Goal: Task Accomplishment & Management: Complete application form

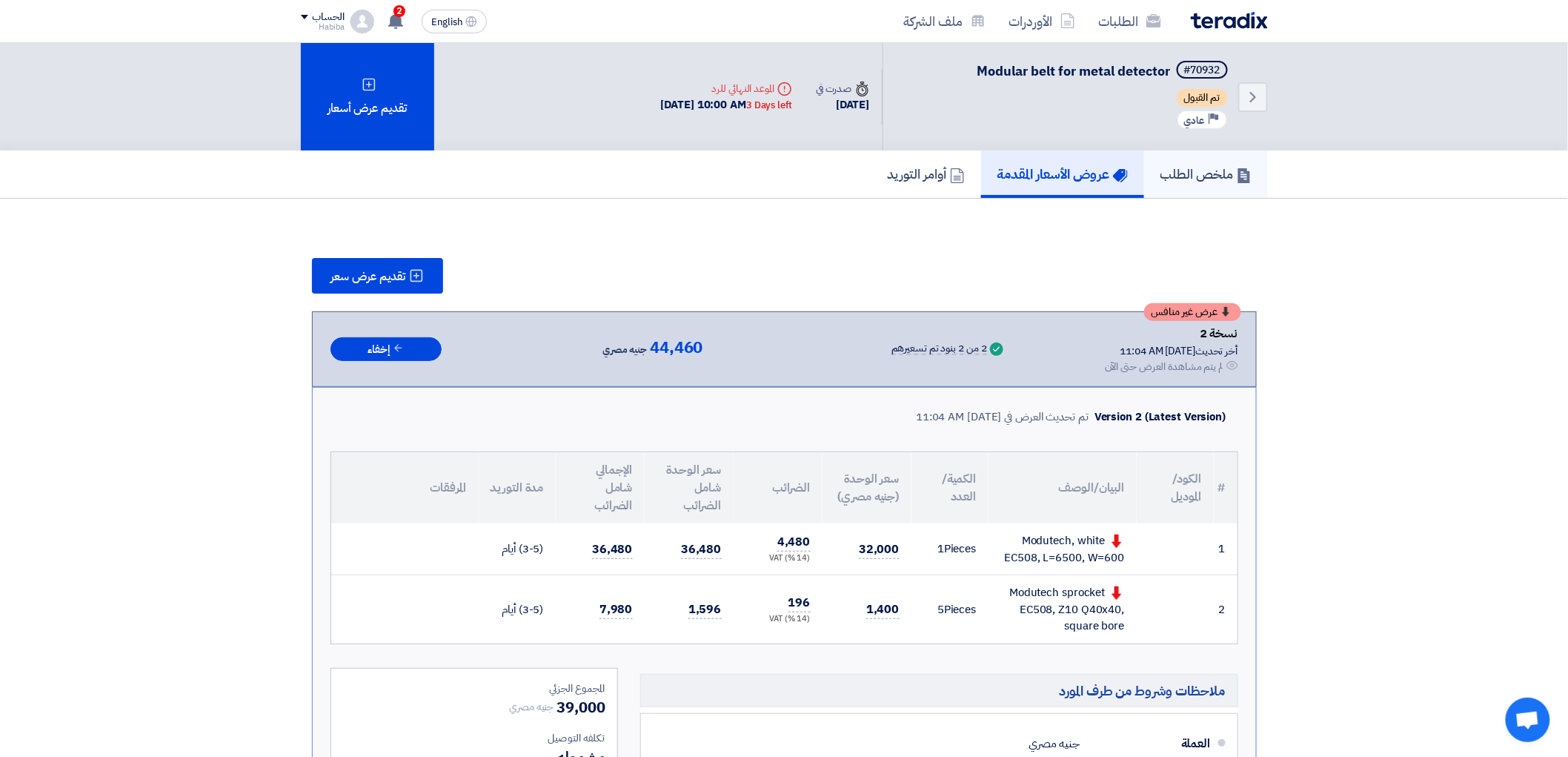
click at [1202, 172] on h5 "ملخص الطلب" at bounding box center [1206, 174] width 91 height 17
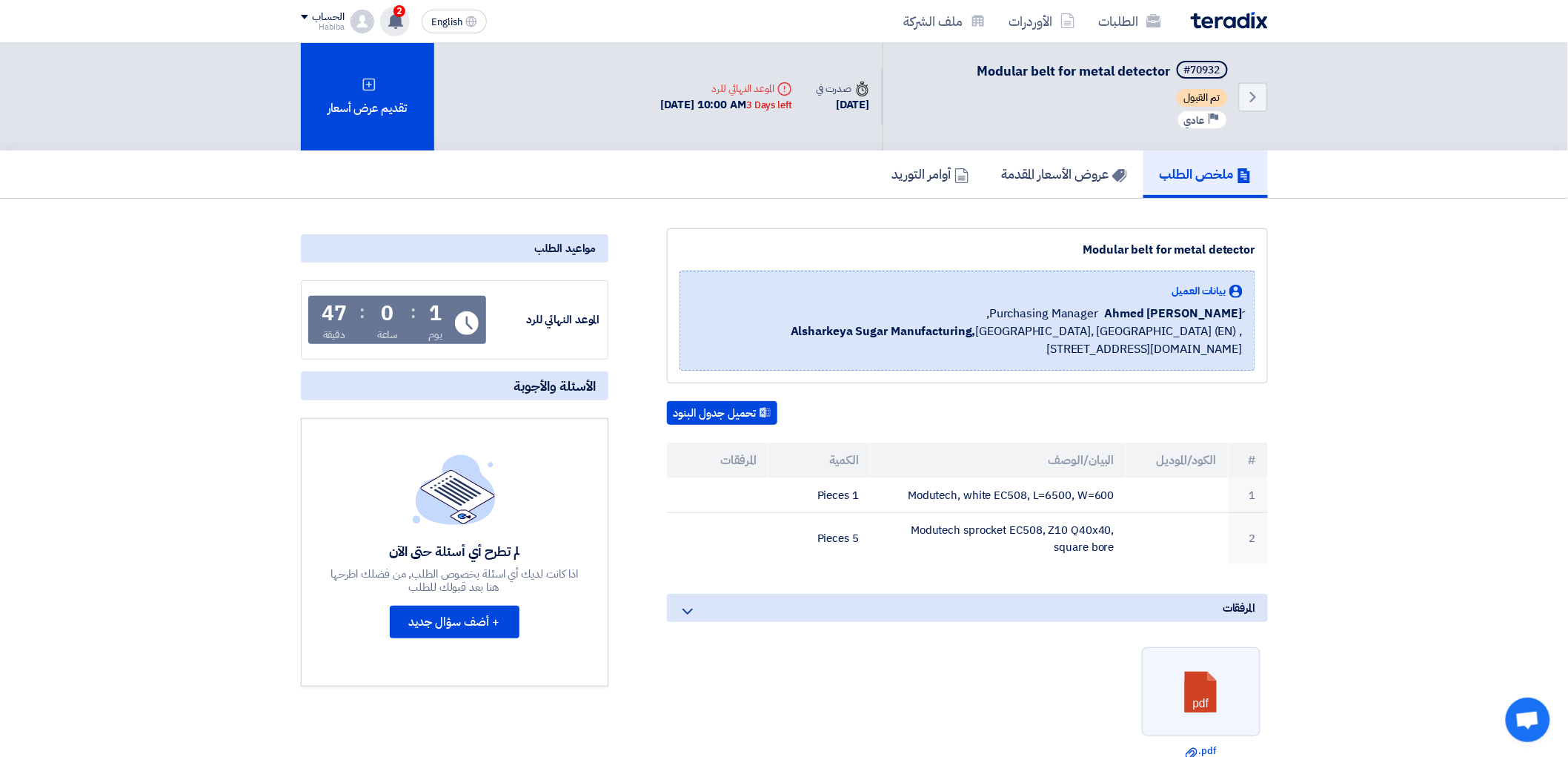
click at [398, 22] on use at bounding box center [396, 20] width 15 height 16
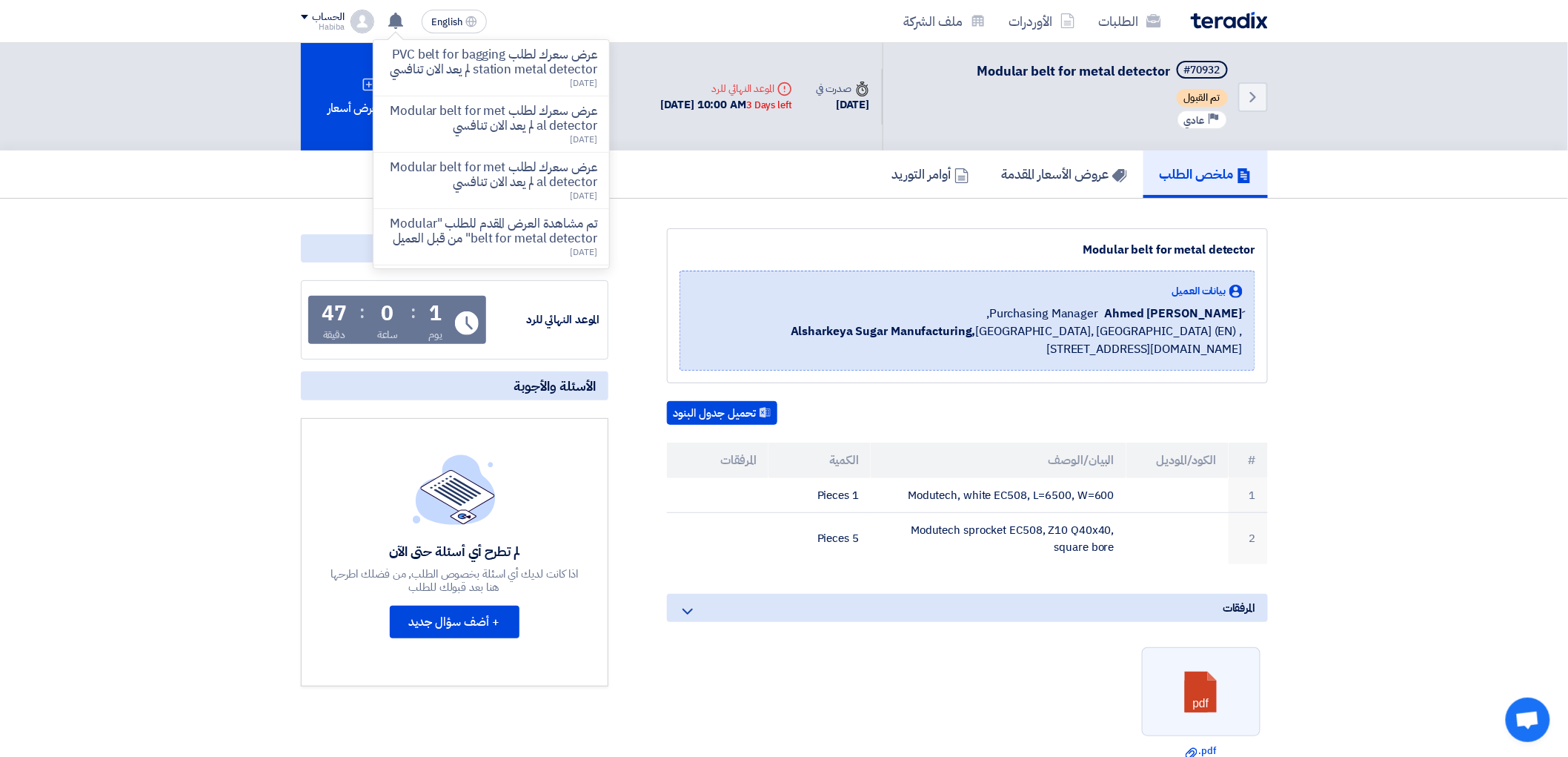
click at [761, 179] on div "ملخص الطلب عروض الأسعار المقدمة أوامر التوريد" at bounding box center [785, 174] width 967 height 48
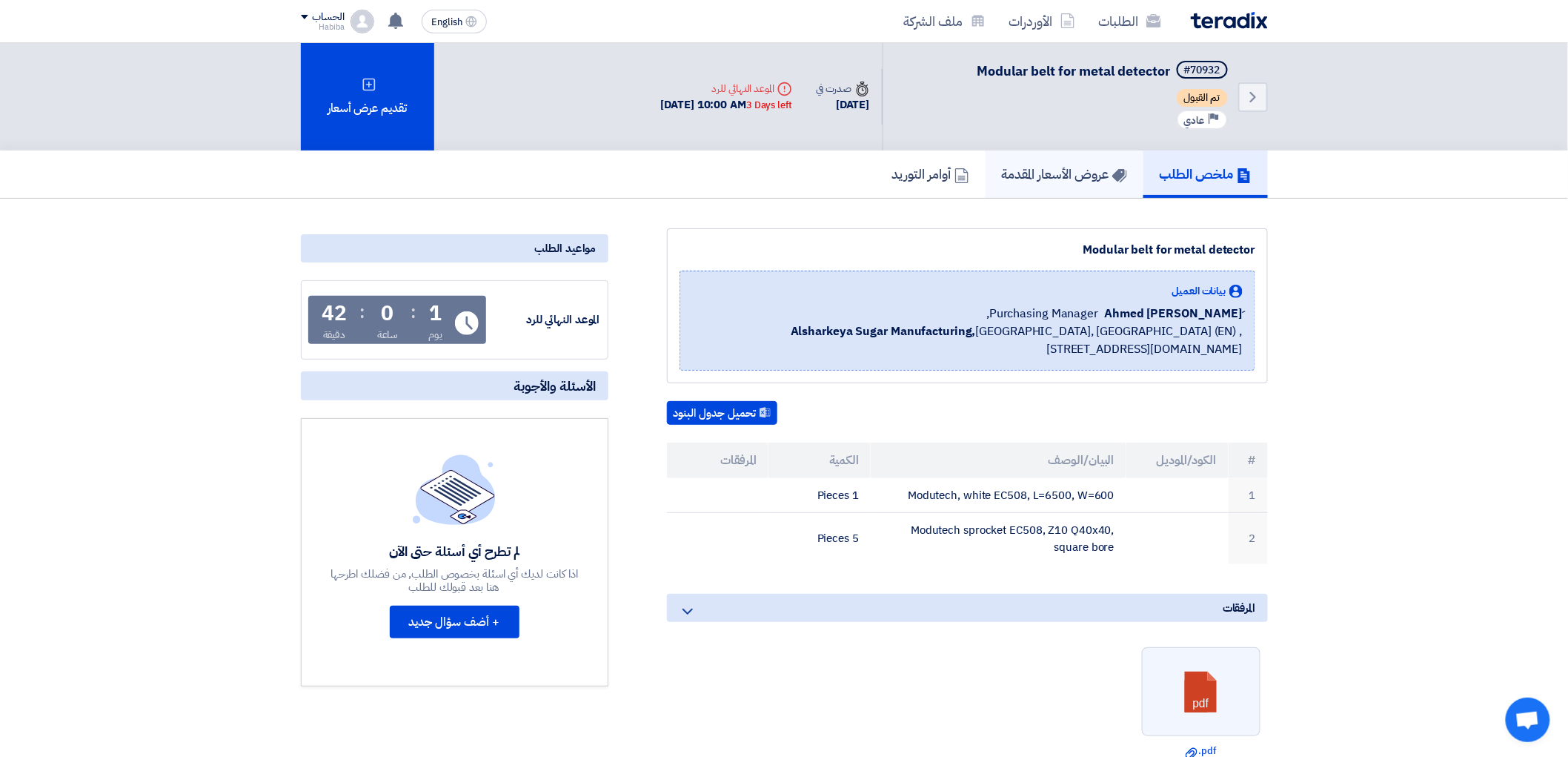
click at [1056, 168] on h5 "عروض الأسعار المقدمة" at bounding box center [1064, 174] width 126 height 17
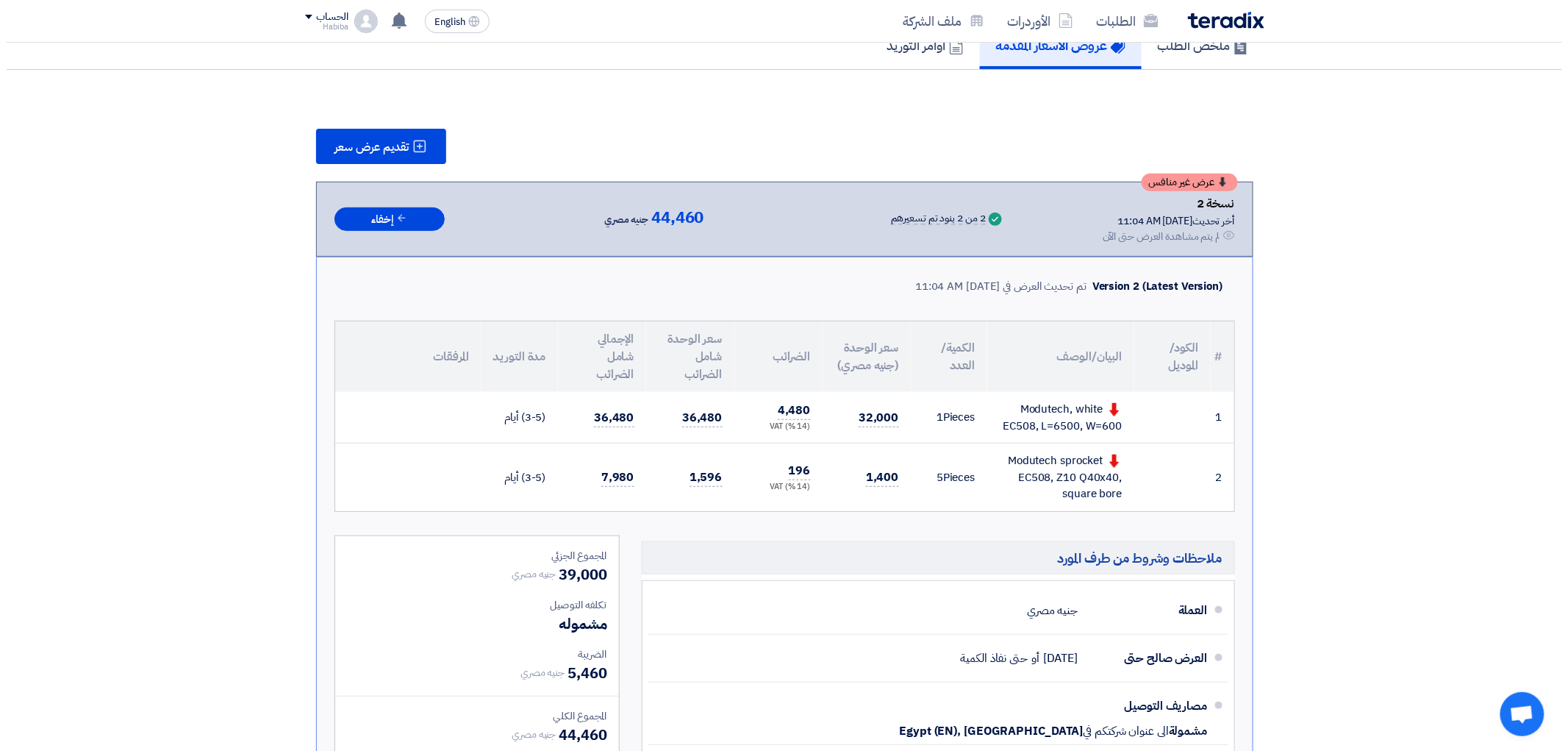
scroll to position [81, 0]
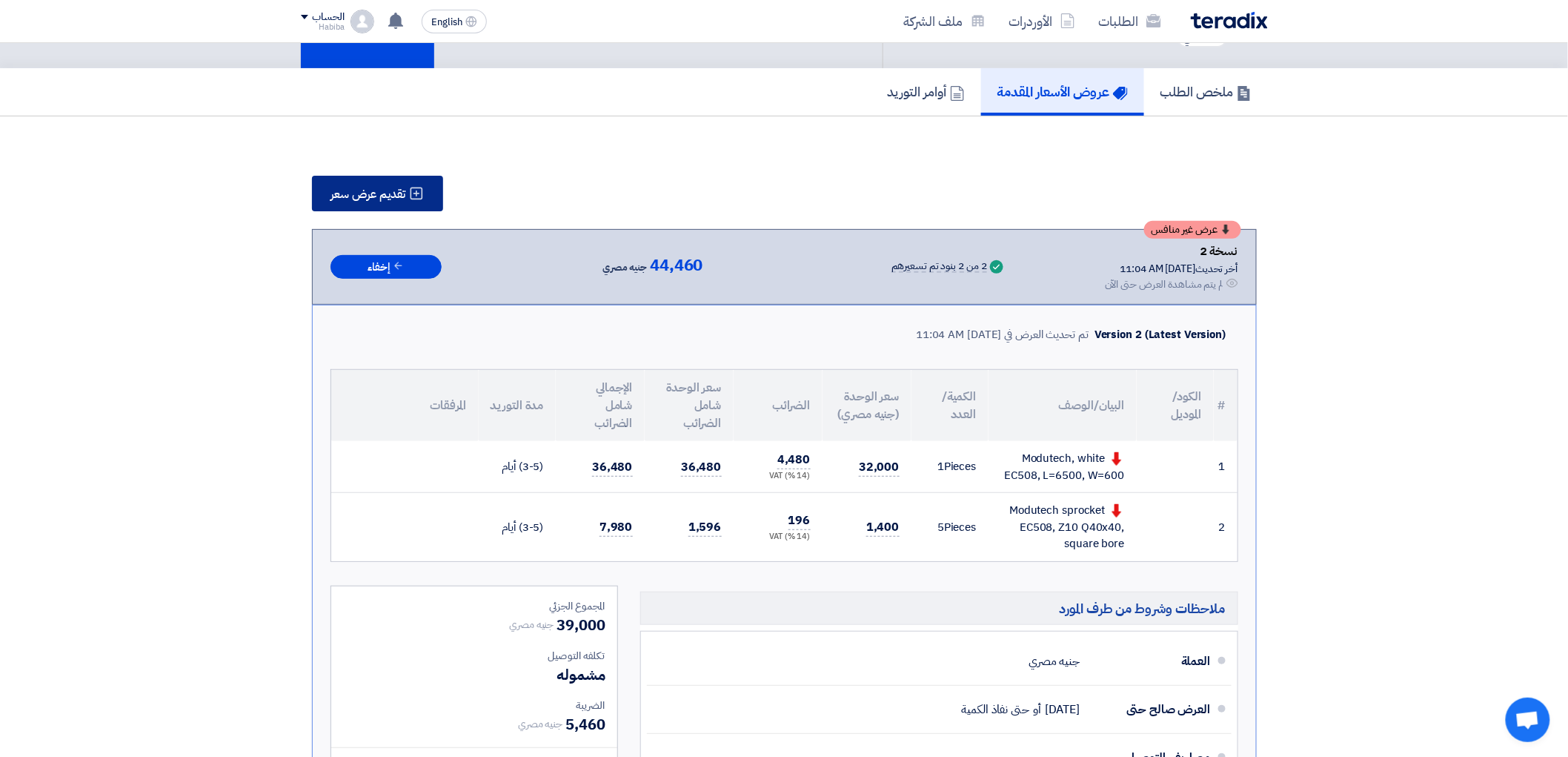
click at [409, 190] on icon at bounding box center [416, 193] width 15 height 15
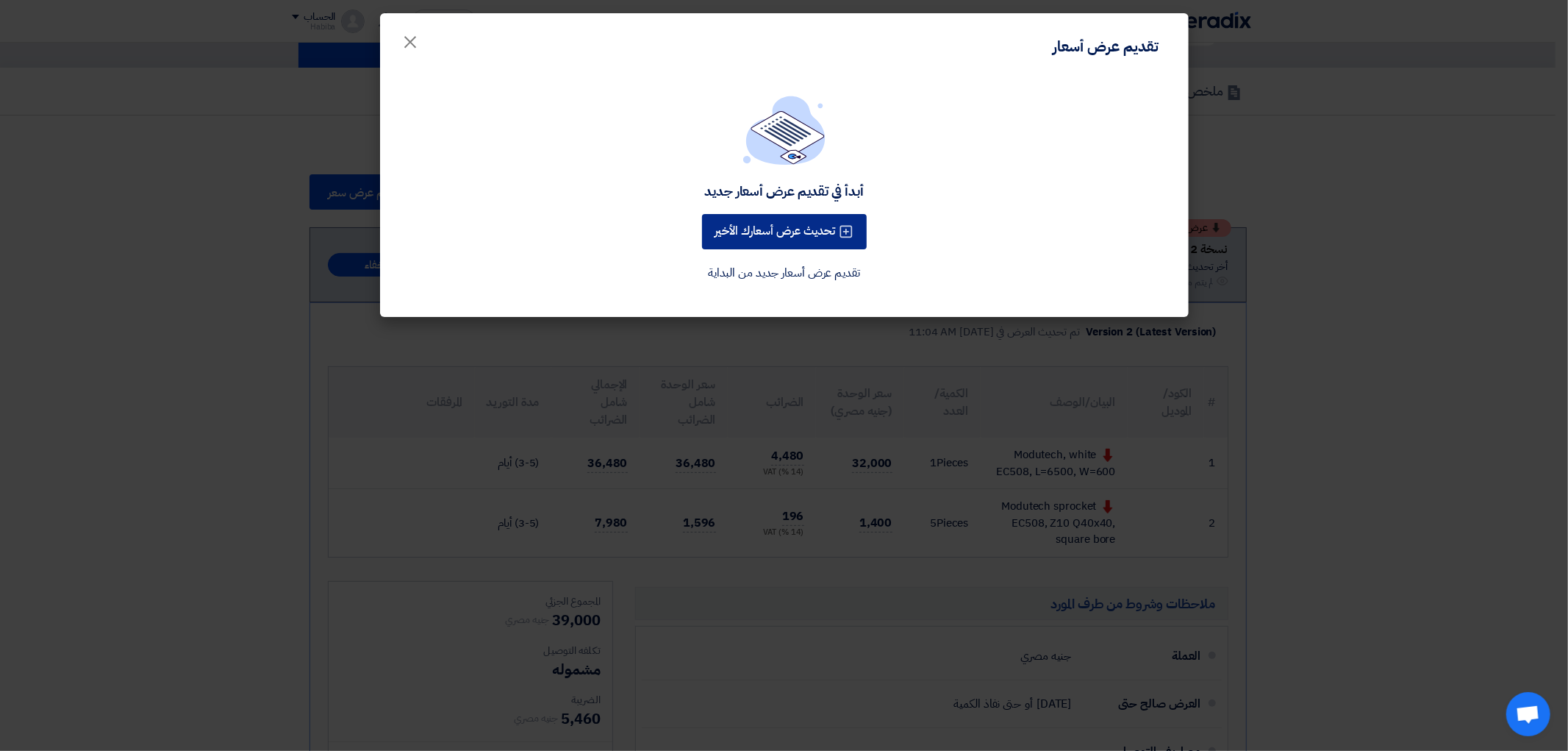
click at [794, 235] on button "تحديث عرض أسعارك الأخير" at bounding box center [784, 231] width 165 height 36
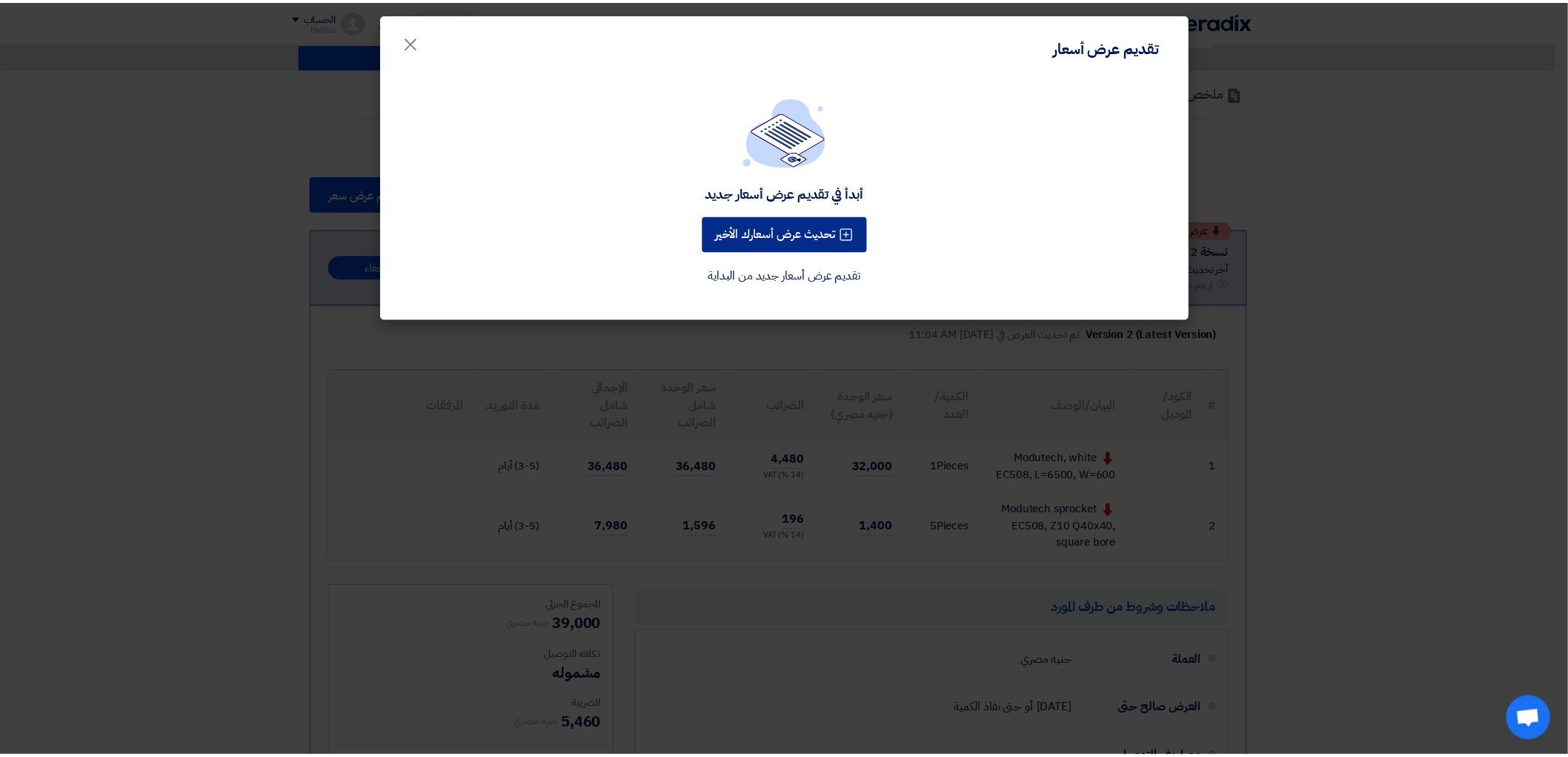
scroll to position [0, 0]
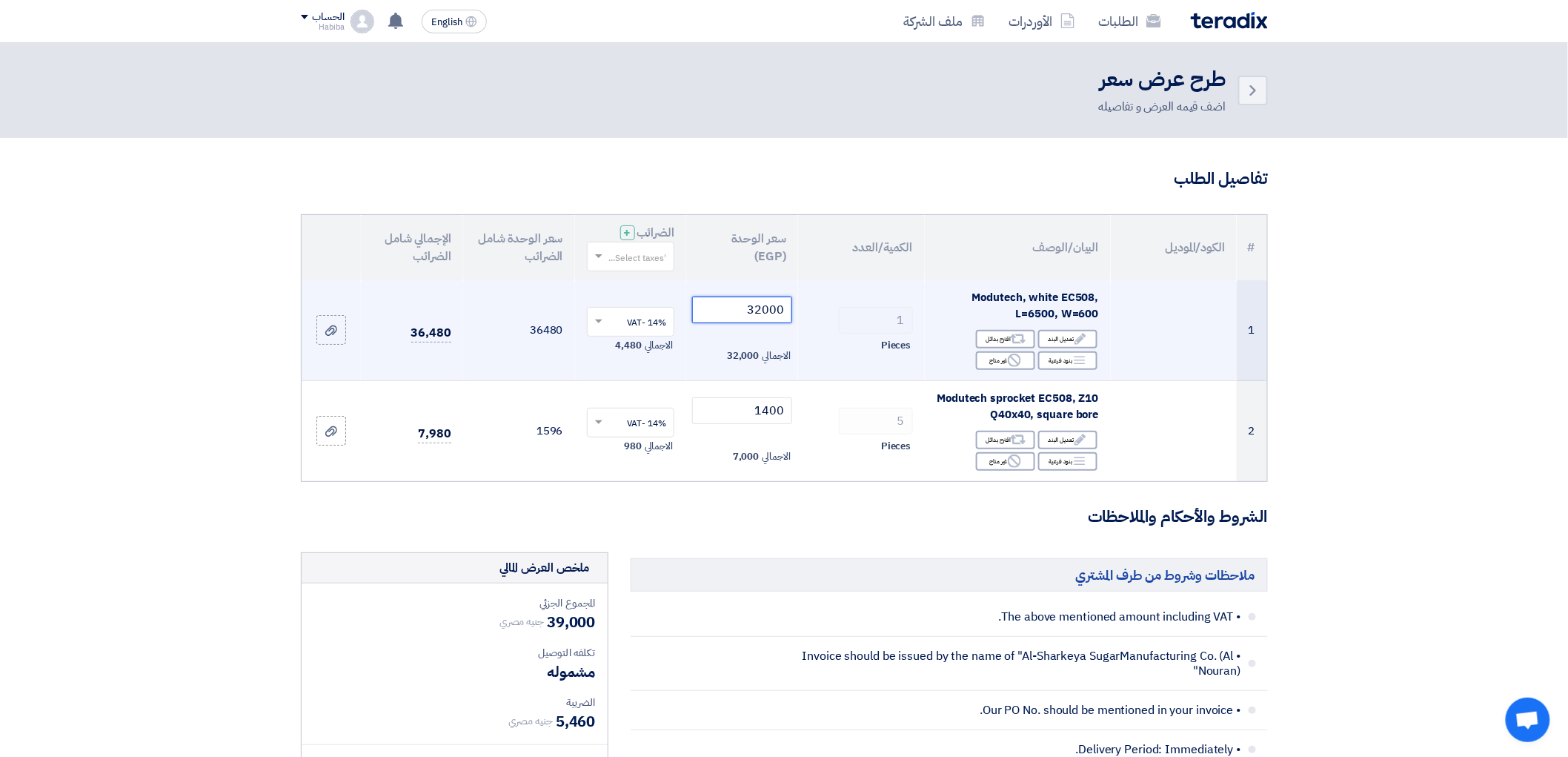
click at [784, 310] on input "32000" at bounding box center [742, 310] width 100 height 27
click at [775, 310] on input "32000" at bounding box center [742, 310] width 100 height 27
type input "3000"
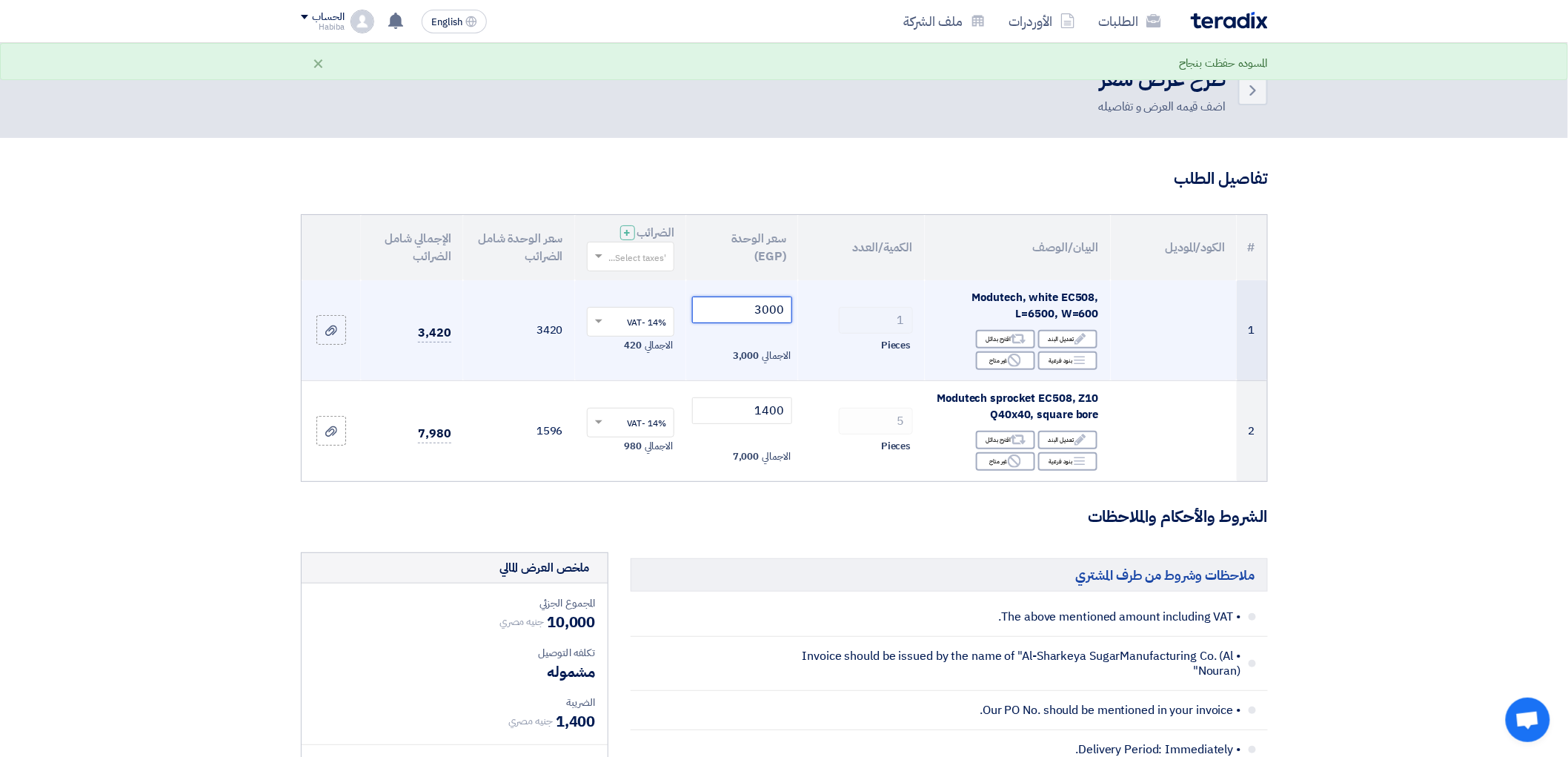
drag, startPoint x: 763, startPoint y: 310, endPoint x: 810, endPoint y: 316, distance: 47.4
click at [810, 316] on tr "1 Modutech, white EC508, L=6500, W=600 Edit تعديل البند Alternative اقترح بدائل…" at bounding box center [785, 330] width 966 height 101
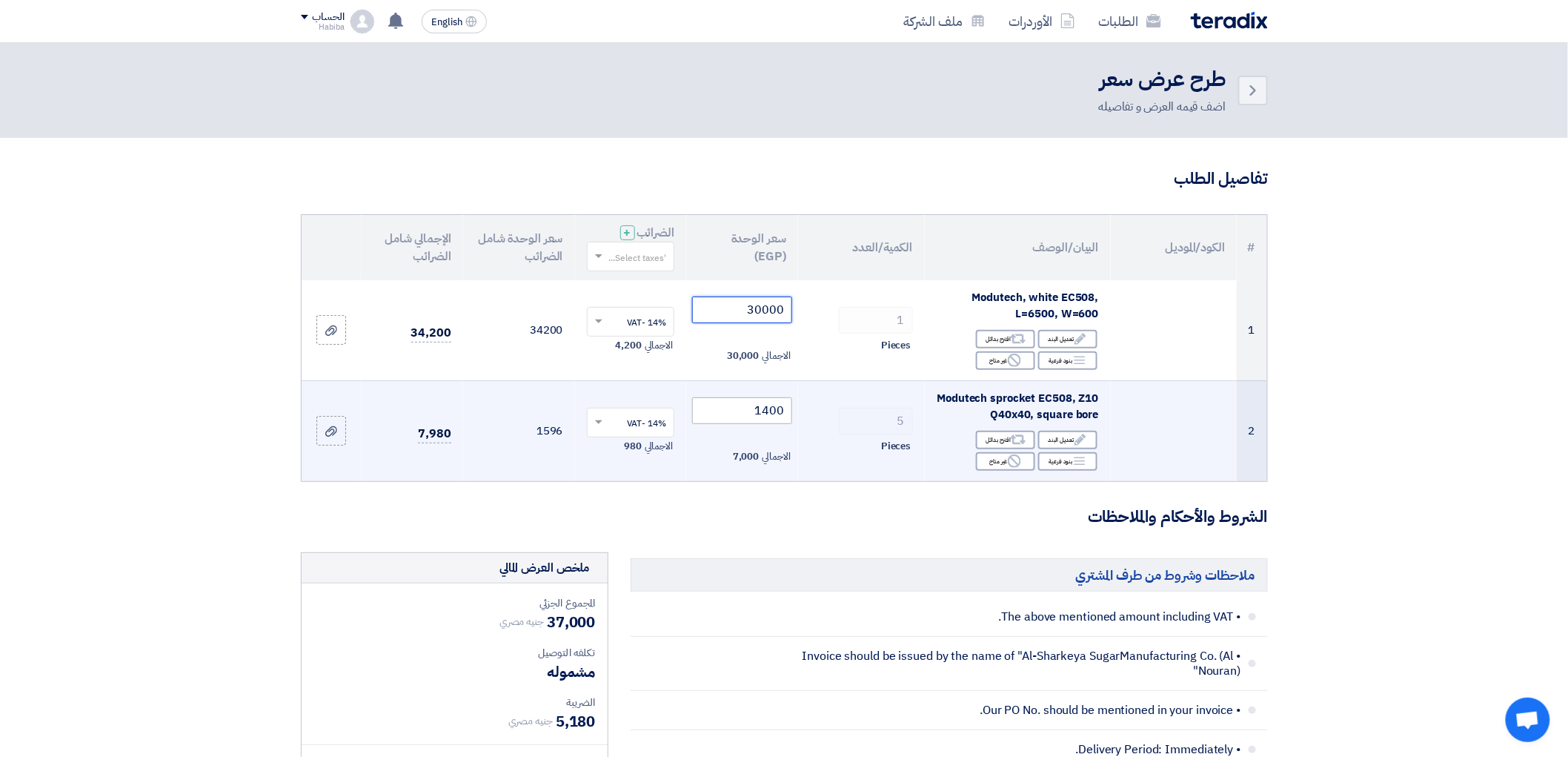
type input "30000"
click at [775, 410] on input "1400" at bounding box center [742, 410] width 100 height 27
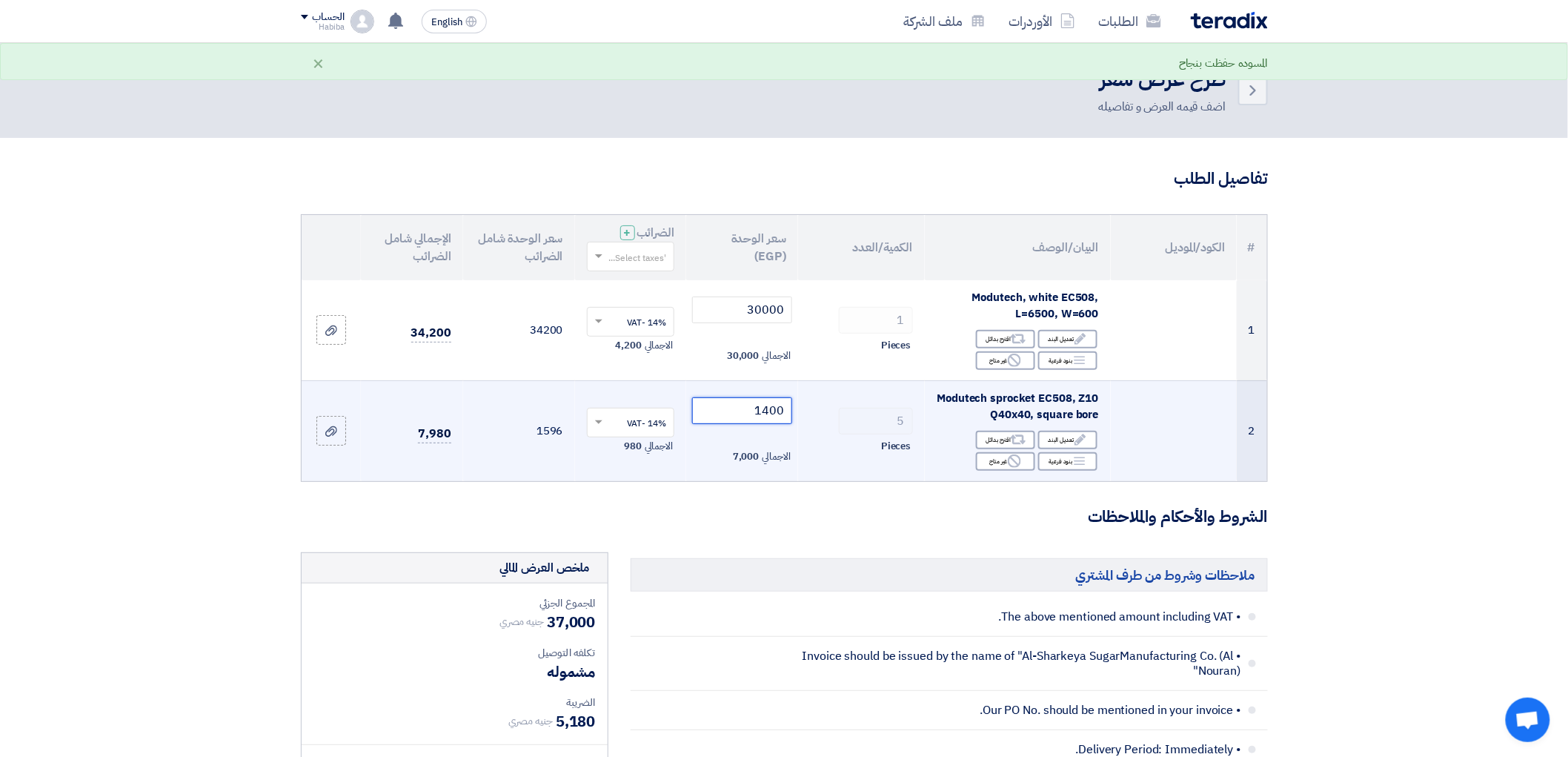
type input "100"
drag, startPoint x: 758, startPoint y: 410, endPoint x: 800, endPoint y: 409, distance: 42.0
click at [800, 409] on tr "2 Modutech sprocket EC508, Z10 Q40x40, square bore Edit تعديل البند Alternative…" at bounding box center [785, 430] width 966 height 101
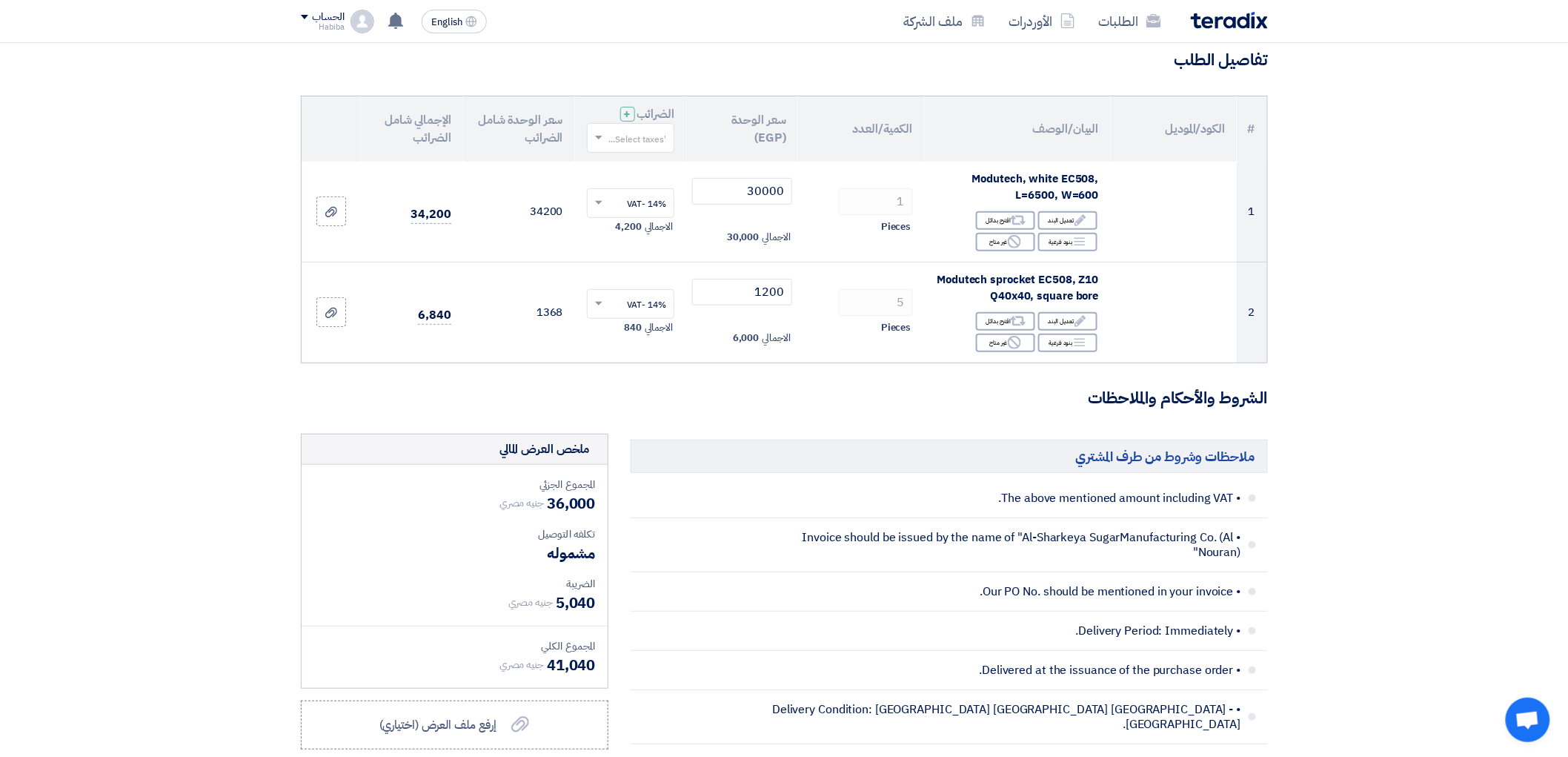
scroll to position [82, 0]
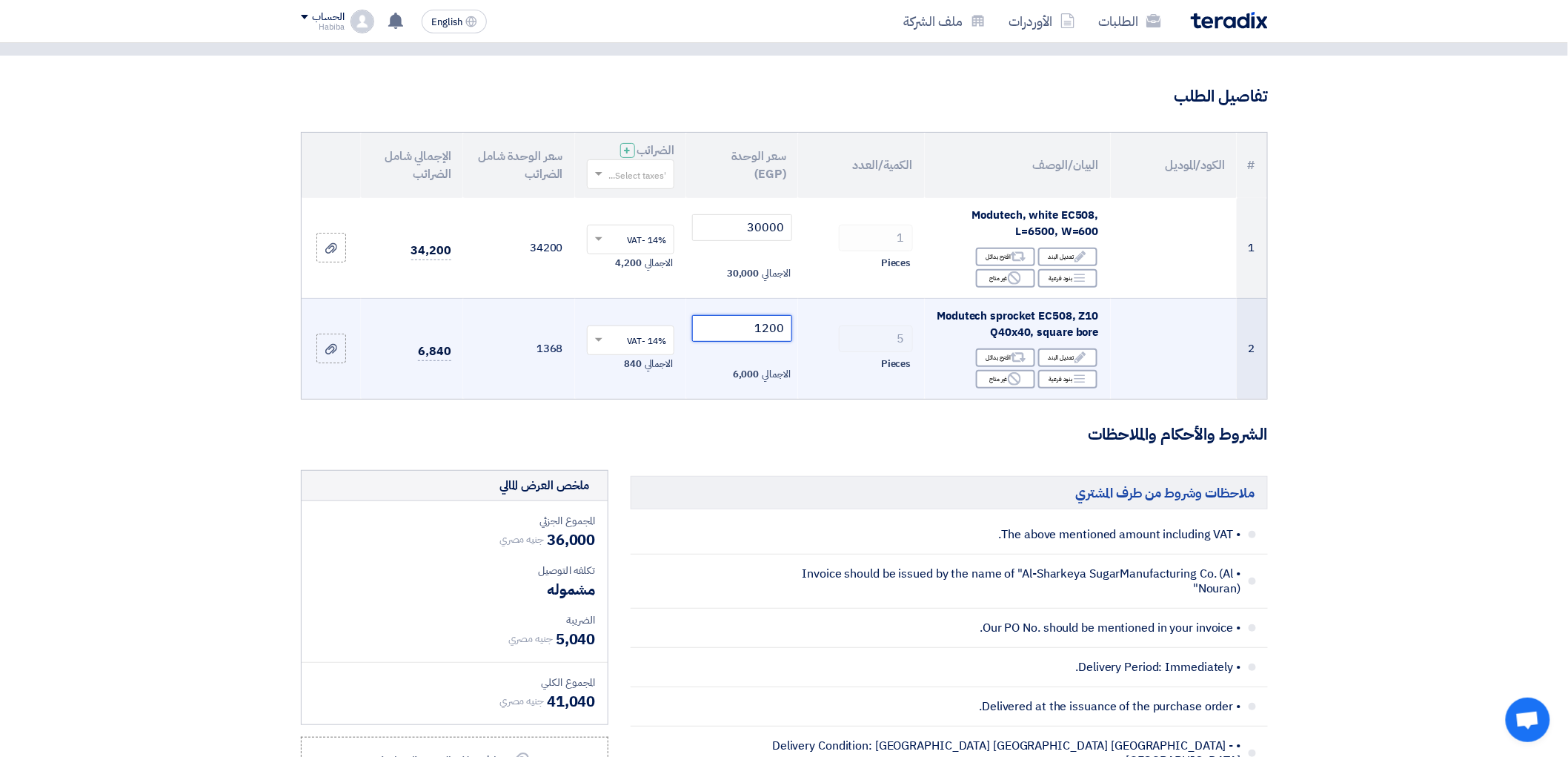
click at [771, 328] on input "1200" at bounding box center [742, 329] width 100 height 27
click at [776, 328] on input "1200" at bounding box center [742, 329] width 100 height 27
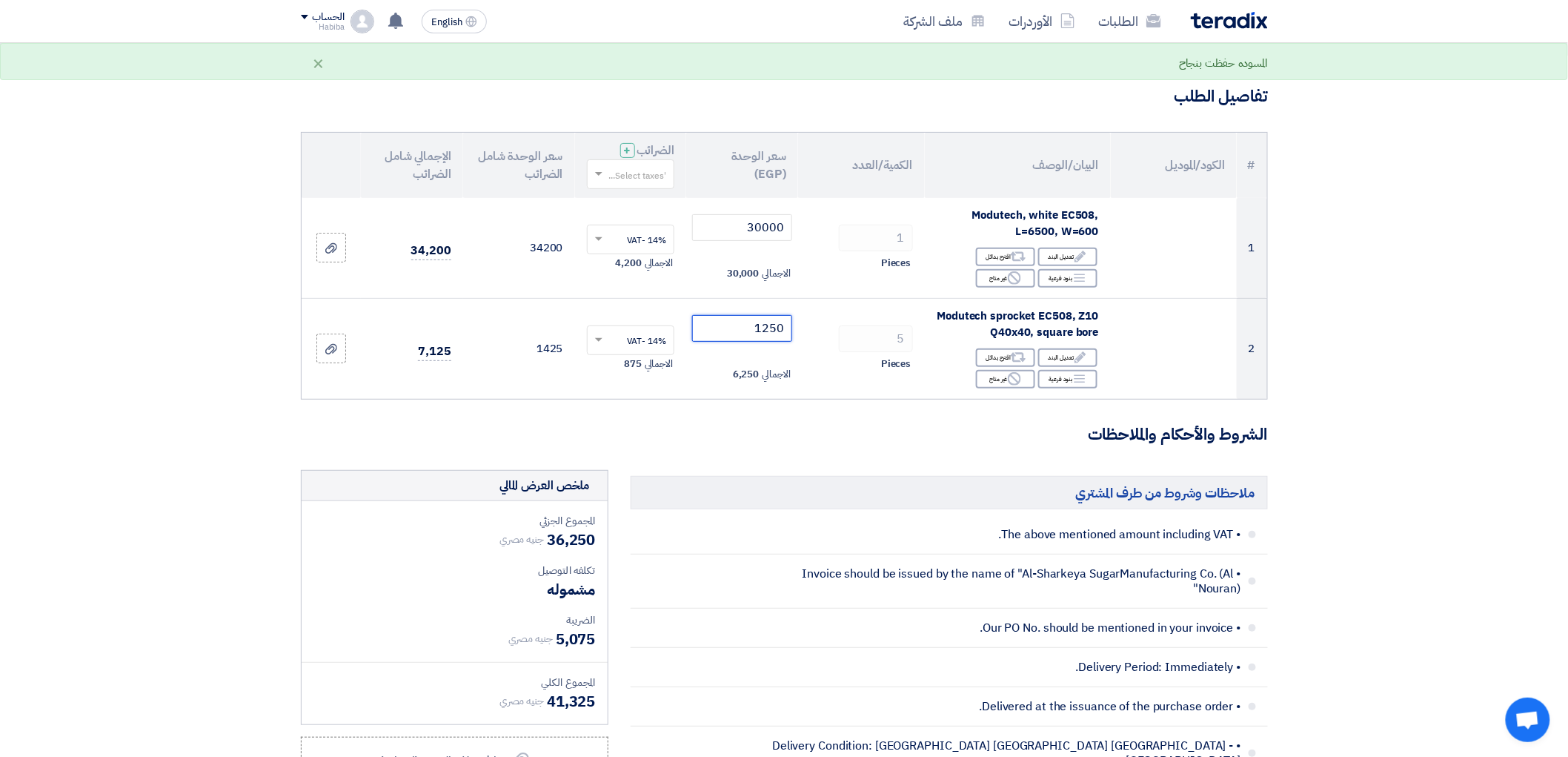
type input "1250"
click at [1369, 289] on section "تفاصيل الطلب # الكود/الموديل البيان/الوصف الكمية/العدد سعر الوحدة (EGP) الضرائب…" at bounding box center [784, 711] width 1568 height 1311
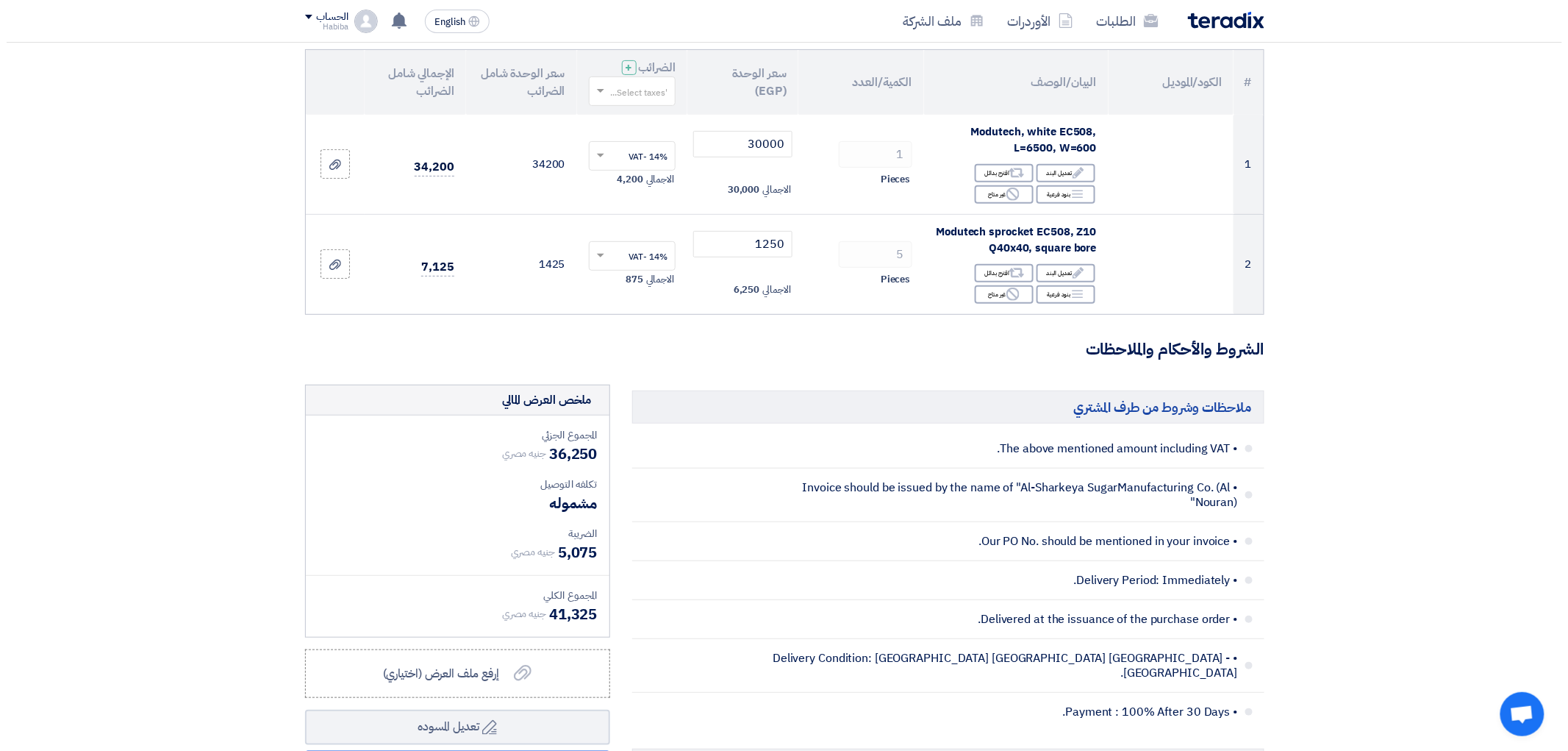
scroll to position [245, 0]
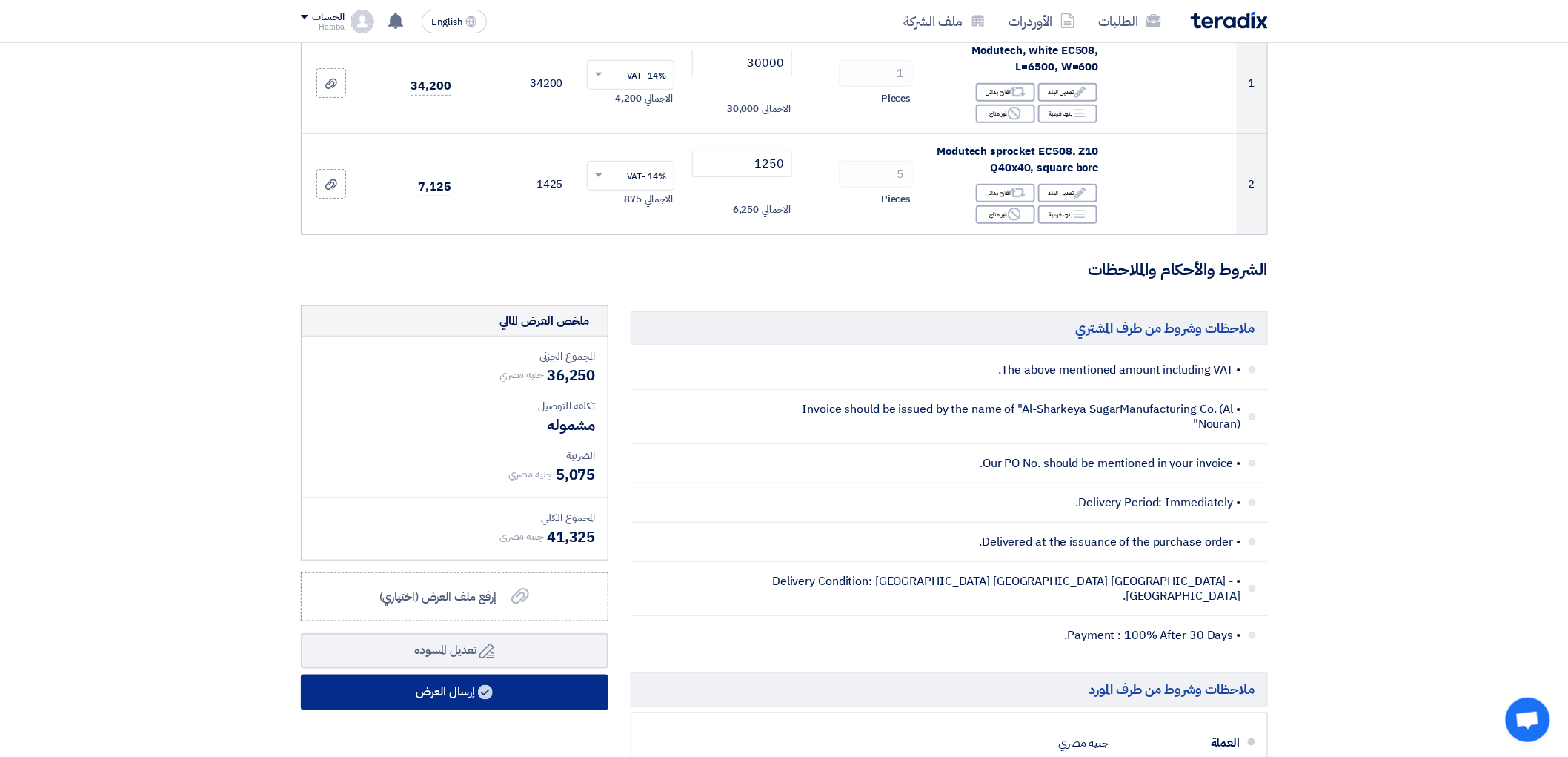
click at [527, 688] on button "إرسال العرض" at bounding box center [455, 692] width 307 height 36
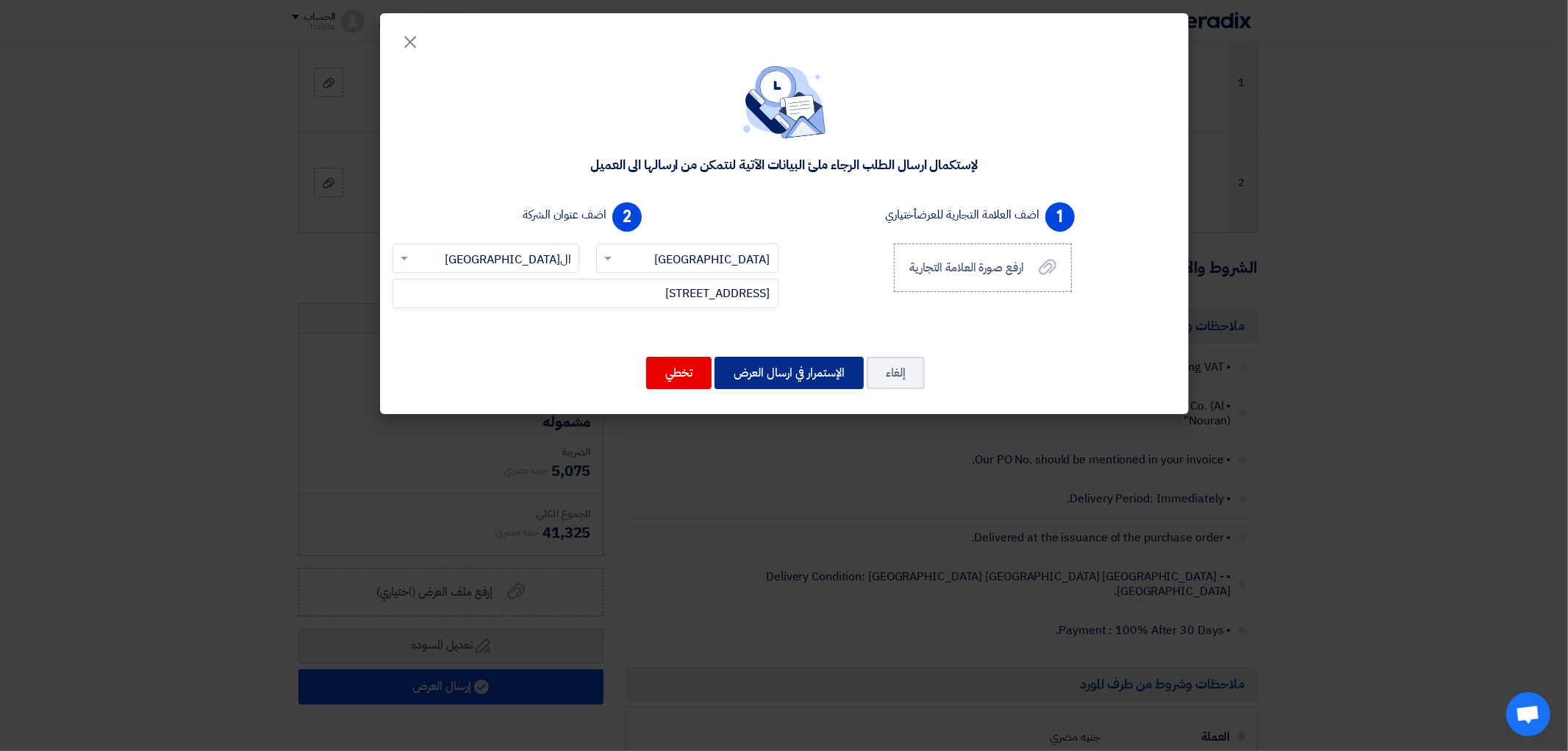
click at [821, 376] on button "الإستمرار في ارسال العرض" at bounding box center [789, 373] width 149 height 33
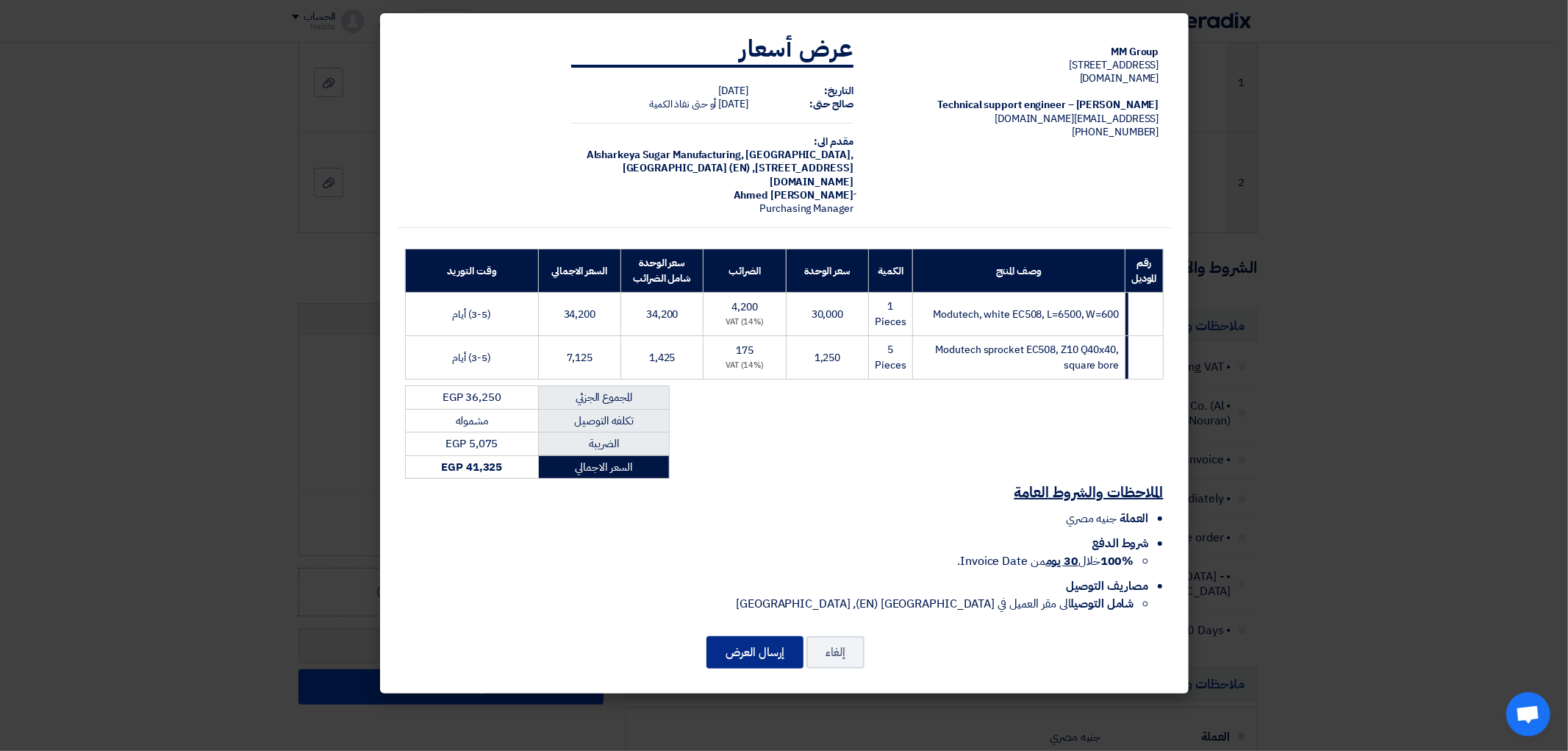
click at [782, 653] on button "إرسال العرض" at bounding box center [755, 653] width 97 height 33
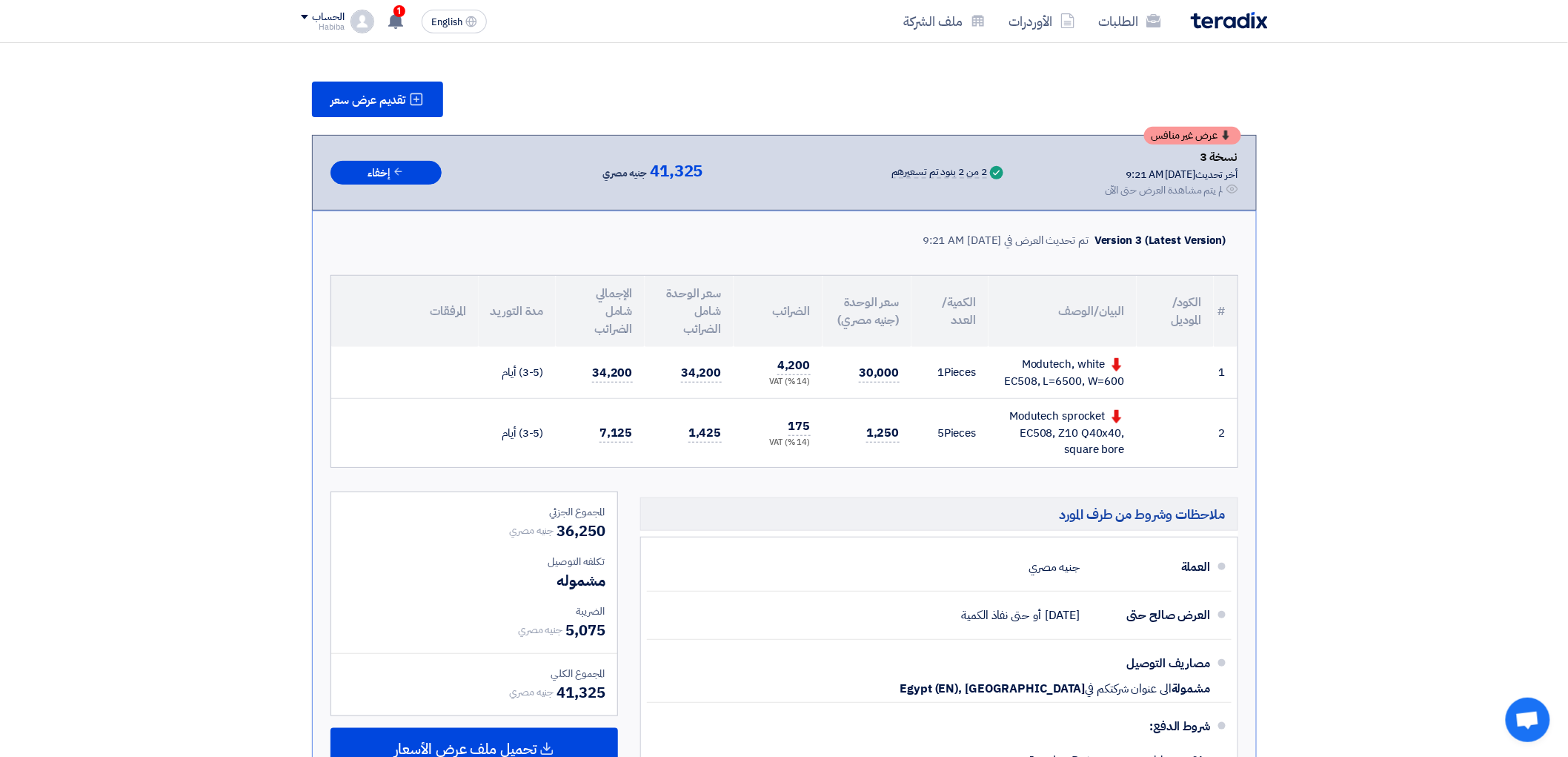
scroll to position [165, 0]
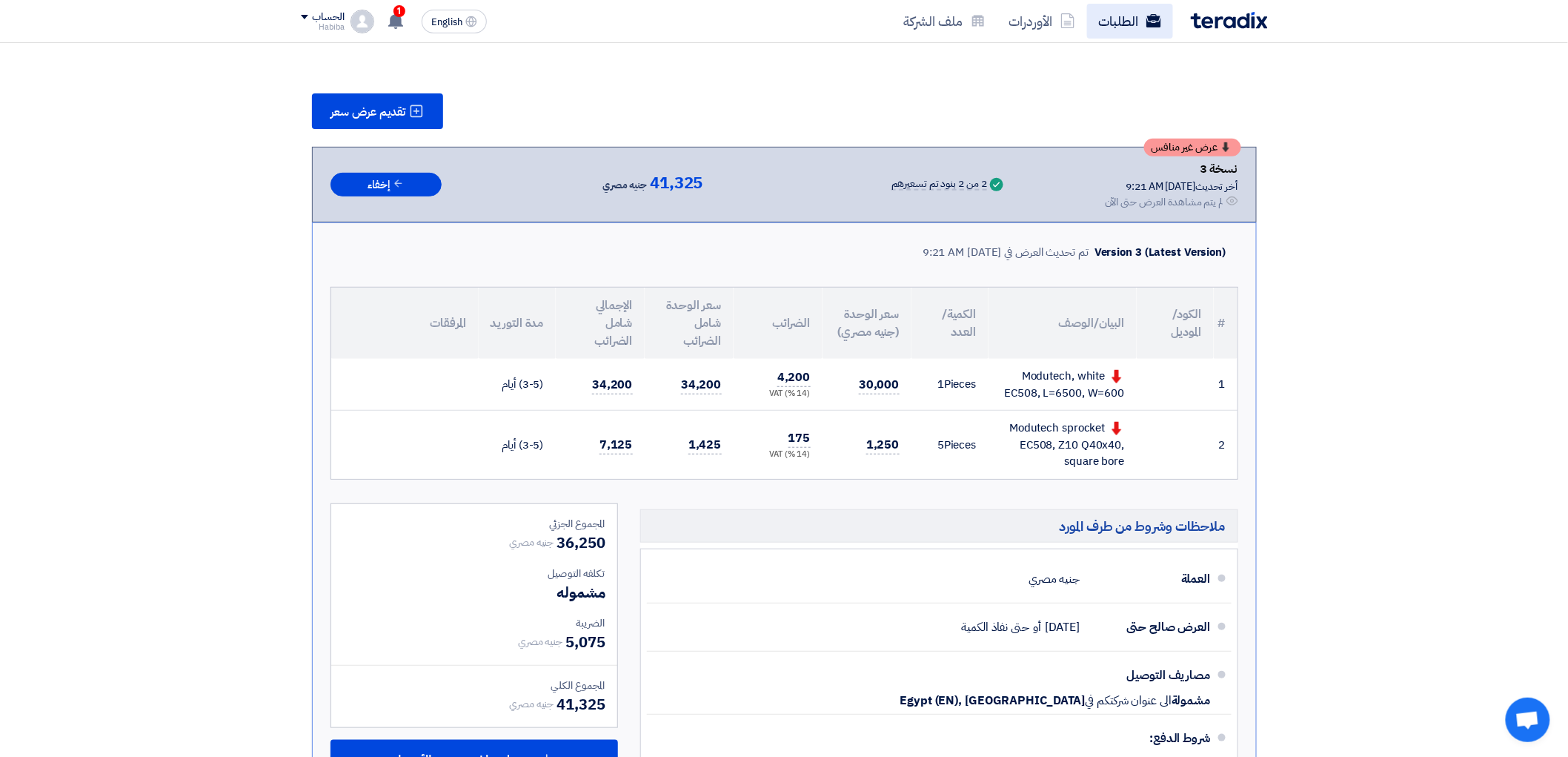
click at [1137, 23] on link "الطلبات" at bounding box center [1130, 21] width 86 height 35
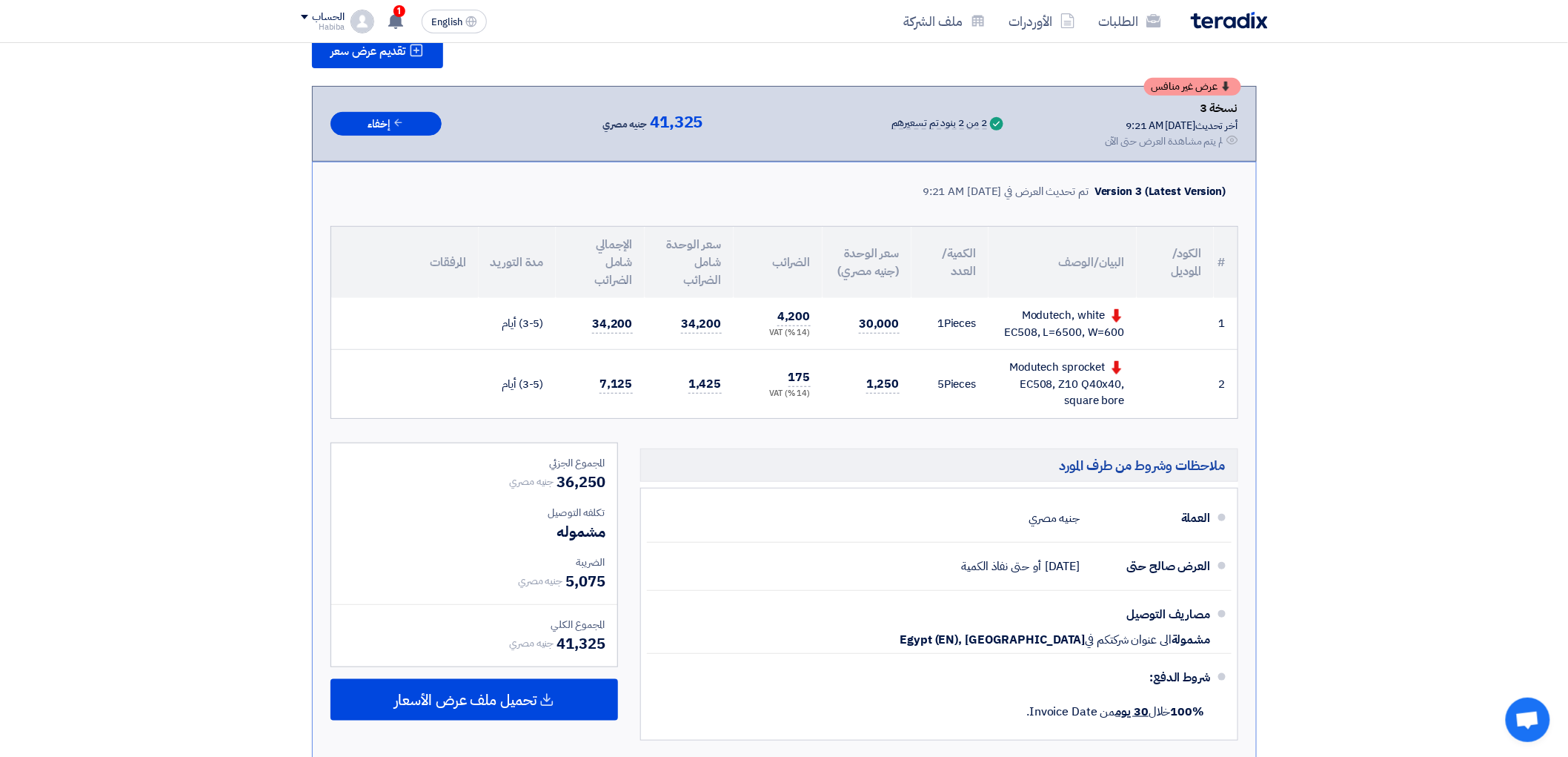
scroll to position [247, 0]
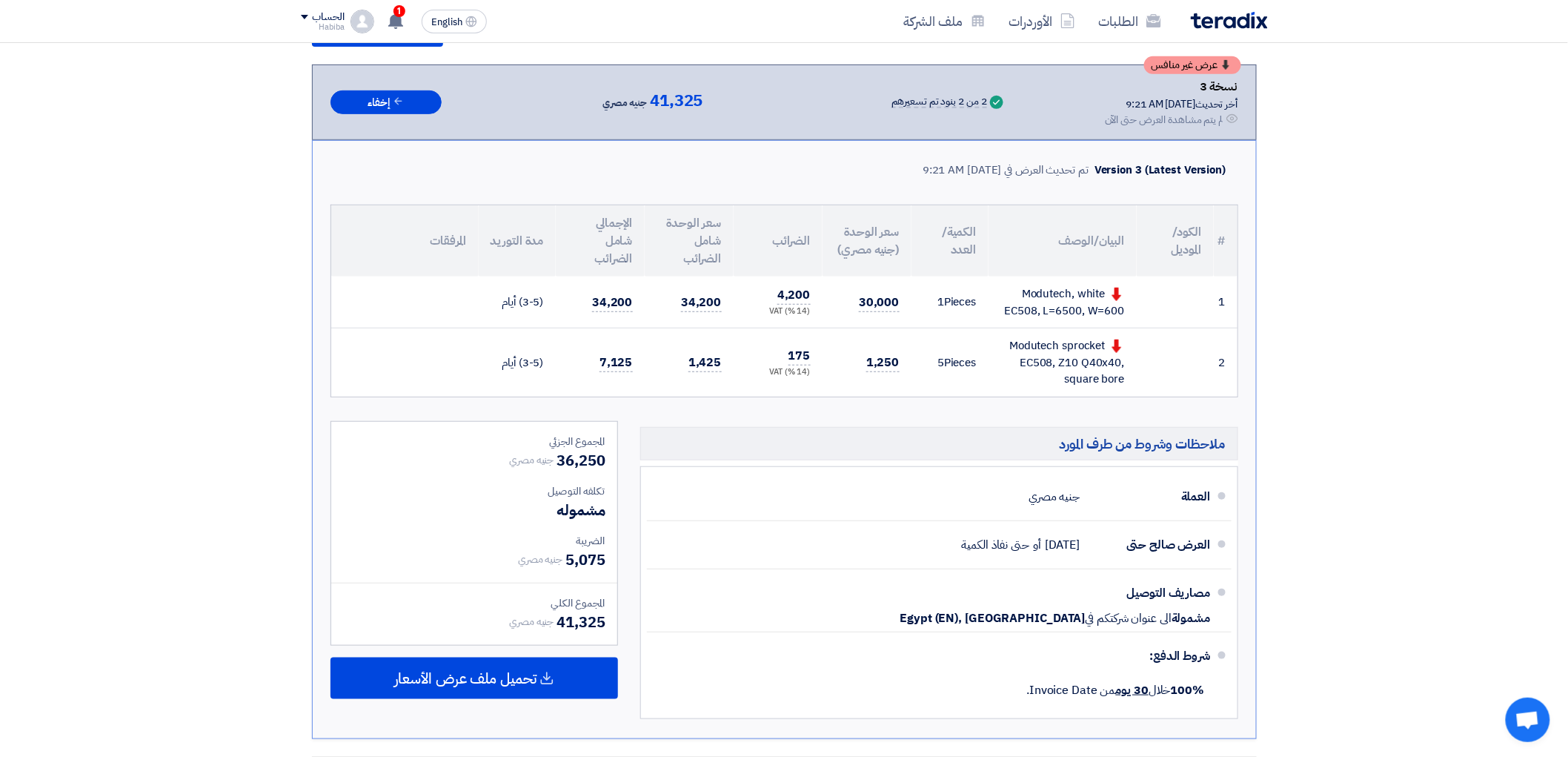
click at [1436, 186] on section "تقديم عرض سعر عرض غير منافس نسخة 3 أخر تحديث [DATE] 9:21 AM Offer is Seen لم يت…" at bounding box center [784, 467] width 1568 height 1032
